Goal: Navigation & Orientation: Find specific page/section

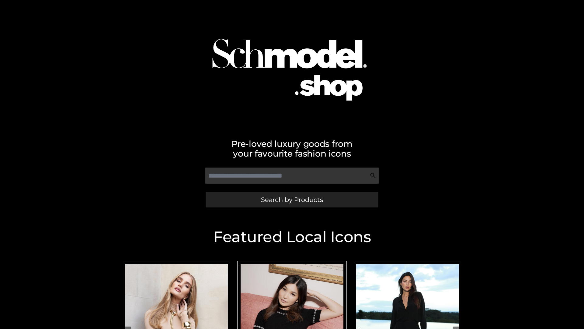
click at [292, 199] on span "Search by Products" at bounding box center [292, 199] width 62 height 6
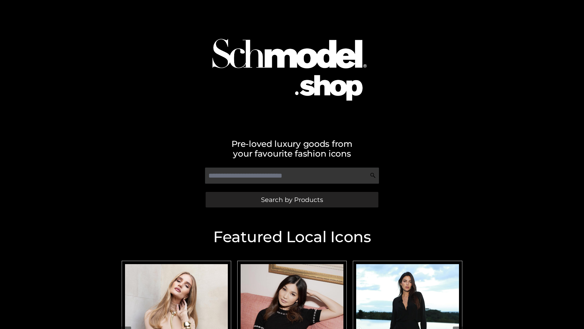
click at [292, 199] on span "Search by Products" at bounding box center [292, 199] width 62 height 6
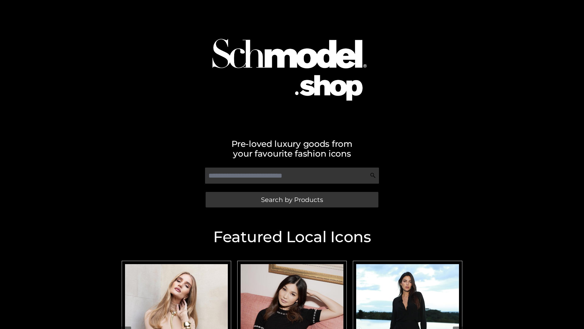
click at [292, 199] on span "Search by Products" at bounding box center [292, 199] width 62 height 6
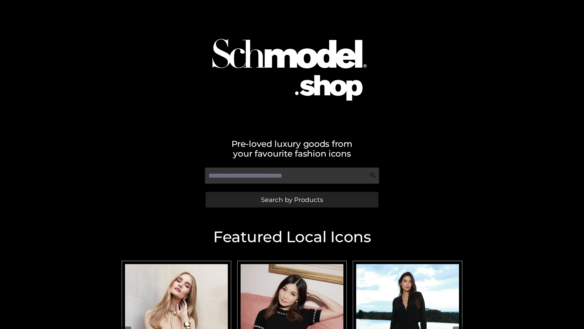
click at [292, 199] on span "Search by Products" at bounding box center [292, 199] width 62 height 6
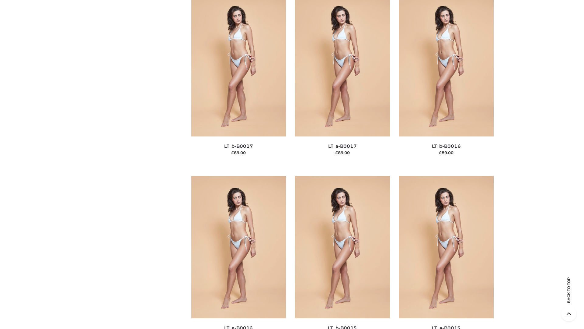
scroll to position [1999, 0]
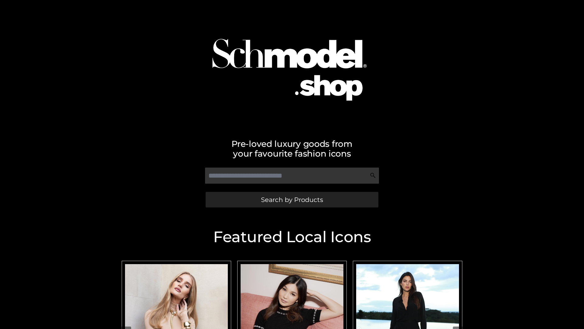
click at [292, 199] on span "Search by Products" at bounding box center [292, 199] width 62 height 6
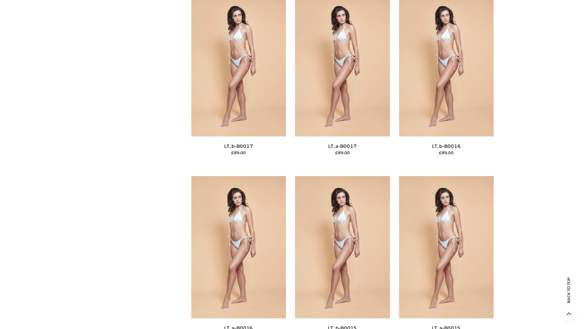
scroll to position [1999, 0]
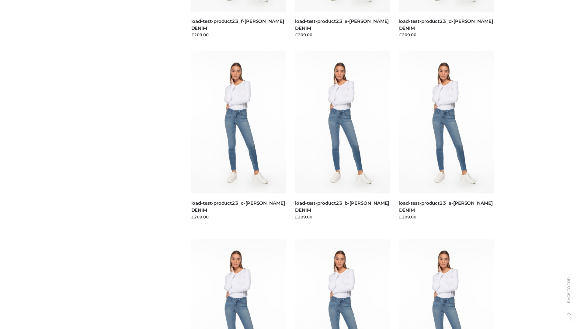
scroll to position [534, 0]
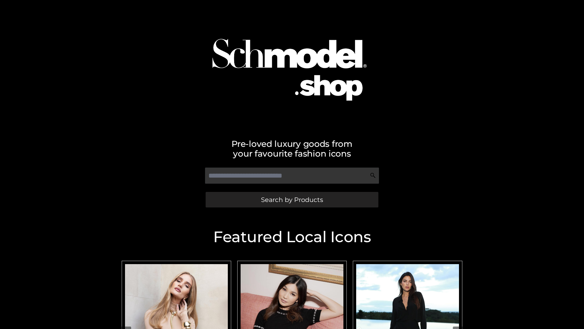
click at [292, 199] on span "Search by Products" at bounding box center [292, 199] width 62 height 6
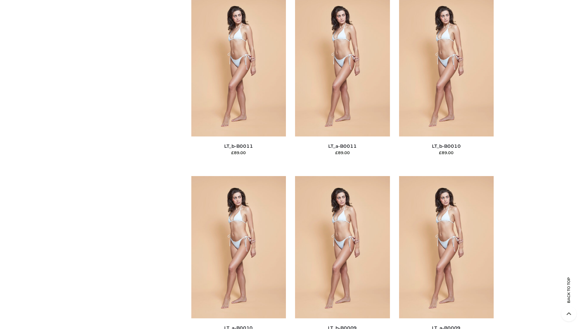
scroll to position [2732, 0]
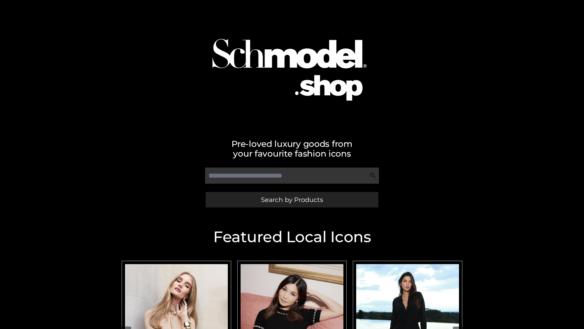
click at [292, 199] on span "Search by Products" at bounding box center [292, 199] width 62 height 6
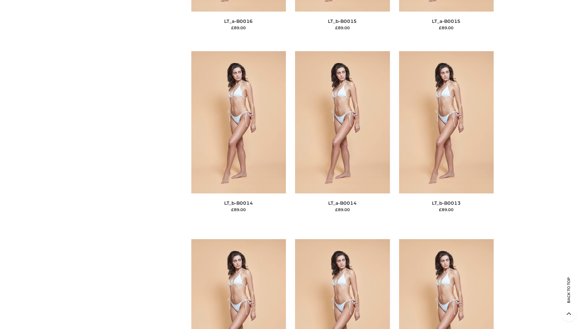
scroll to position [2164, 0]
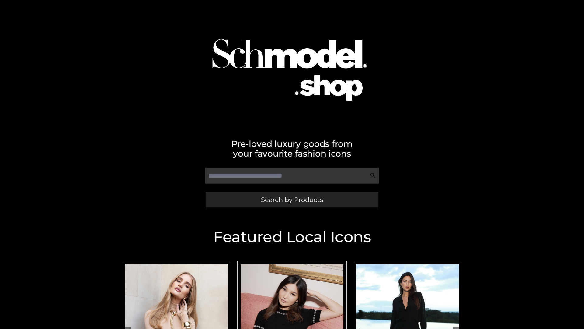
click at [292, 199] on span "Search by Products" at bounding box center [292, 199] width 62 height 6
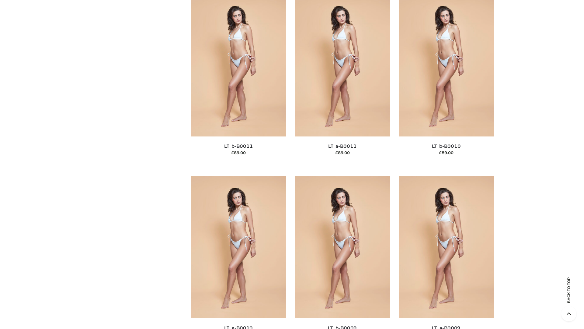
scroll to position [2732, 0]
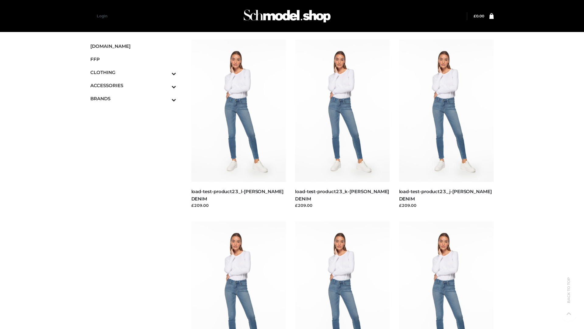
scroll to position [534, 0]
